Goal: Navigation & Orientation: Understand site structure

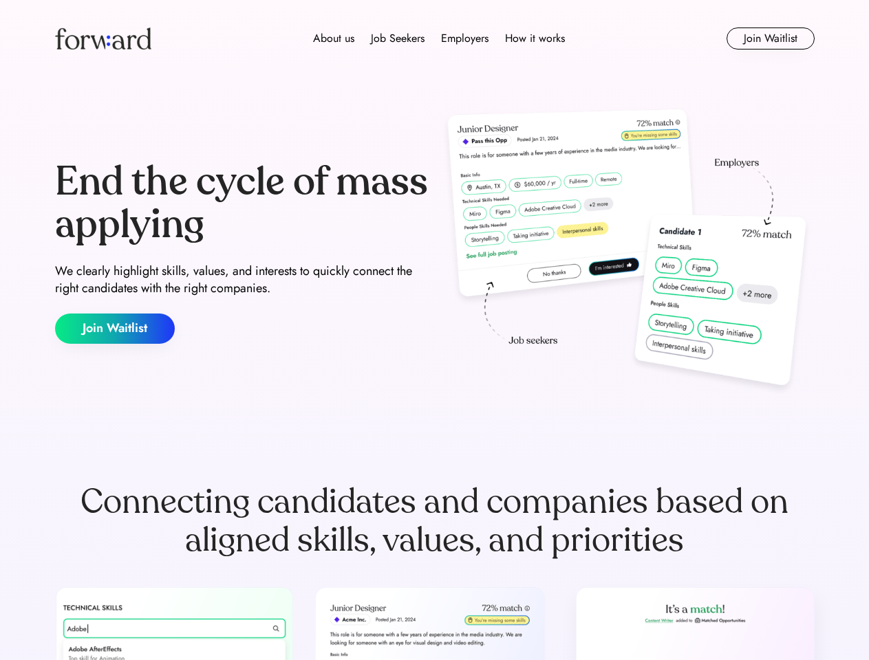
click at [434, 330] on div "End the cycle of mass applying We clearly highlight skills, values, and interes…" at bounding box center [434, 253] width 759 height 296
click at [435, 39] on div "About us Job Seekers Employers How it works" at bounding box center [439, 38] width 542 height 17
click at [103, 39] on img at bounding box center [103, 39] width 96 height 22
click at [439, 39] on div "About us Job Seekers Employers How it works" at bounding box center [439, 38] width 542 height 17
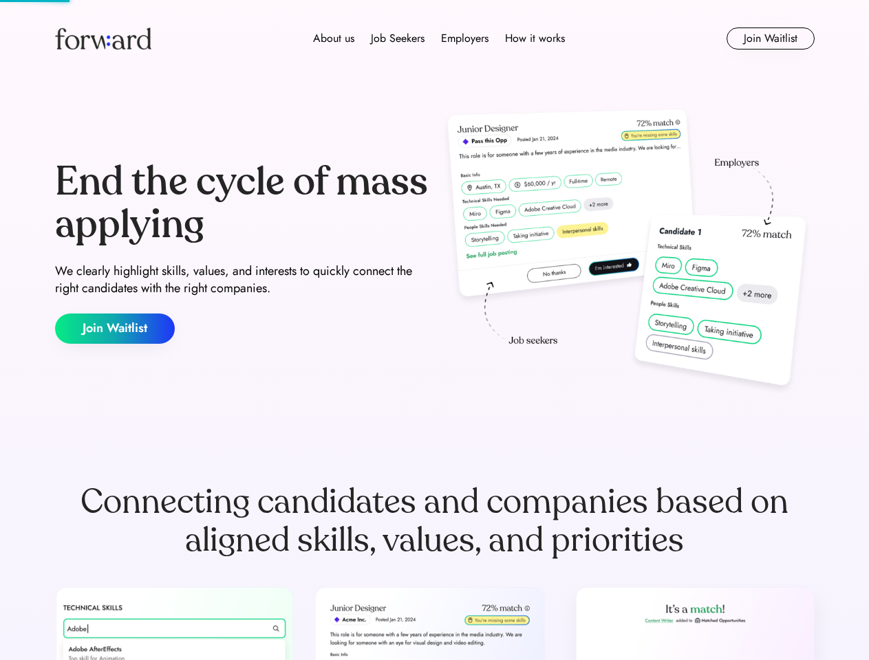
click at [334, 39] on div "About us" at bounding box center [333, 38] width 41 height 17
click at [398, 39] on div "Job Seekers" at bounding box center [398, 38] width 54 height 17
click at [464, 39] on div "Employers" at bounding box center [464, 38] width 47 height 17
click at [534, 39] on div "How it works" at bounding box center [535, 38] width 60 height 17
click at [770, 39] on button "Join Waitlist" at bounding box center [770, 39] width 88 height 22
